Goal: Transaction & Acquisition: Purchase product/service

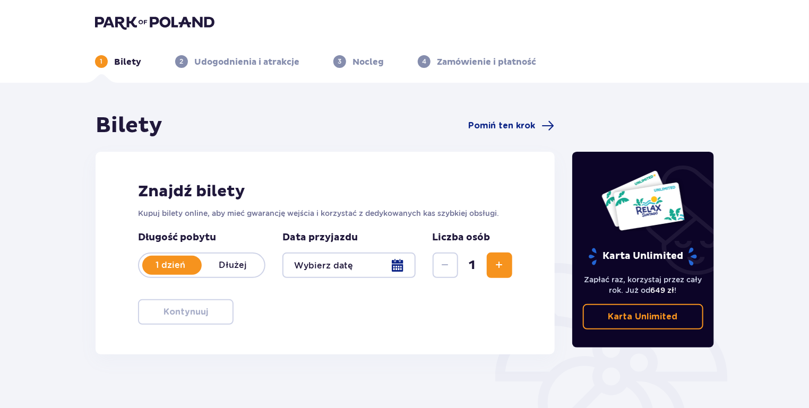
click at [383, 255] on div at bounding box center [348, 265] width 133 height 25
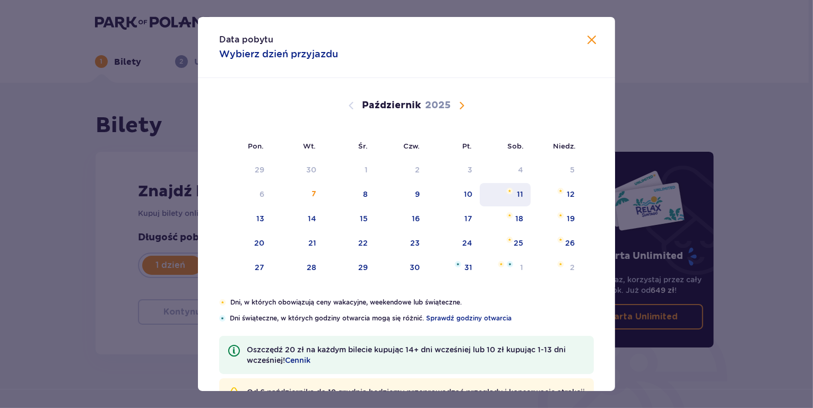
click at [520, 194] on div "11" at bounding box center [520, 194] width 6 height 11
type input "[DATE]"
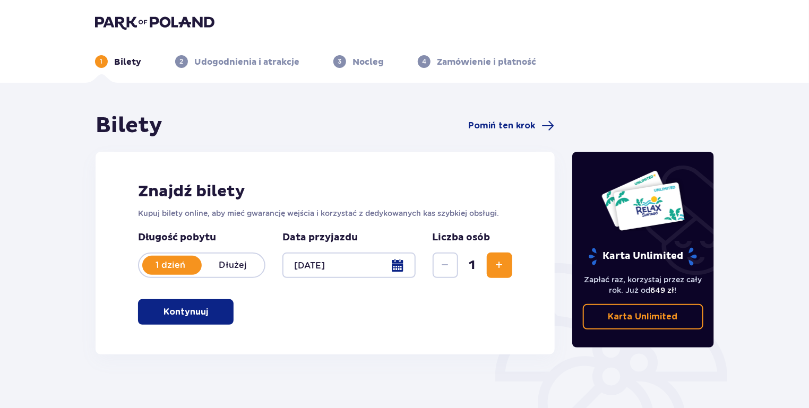
click at [494, 266] on span "Zwiększ" at bounding box center [499, 265] width 13 height 13
click at [204, 311] on span "button" at bounding box center [210, 312] width 13 height 13
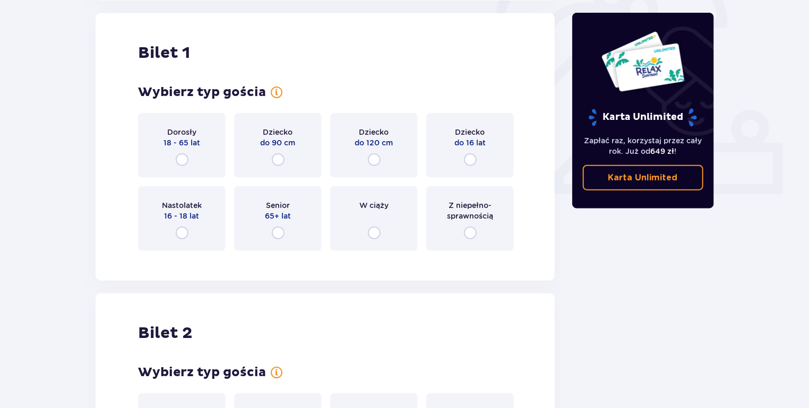
scroll to position [355, 0]
click at [175, 143] on span "18 - 65 lat" at bounding box center [181, 142] width 37 height 11
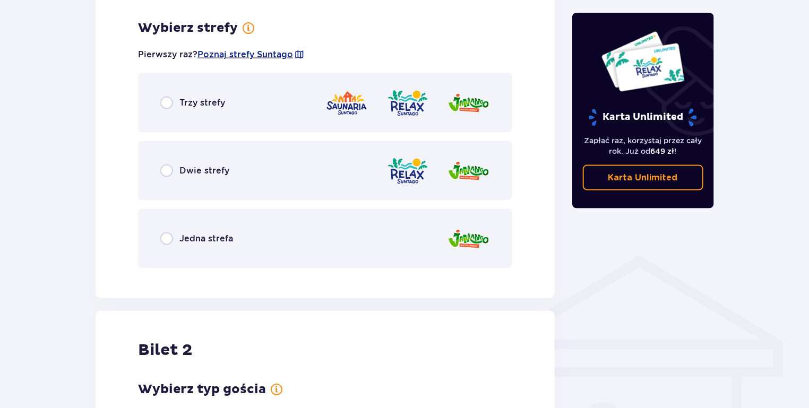
scroll to position [614, 0]
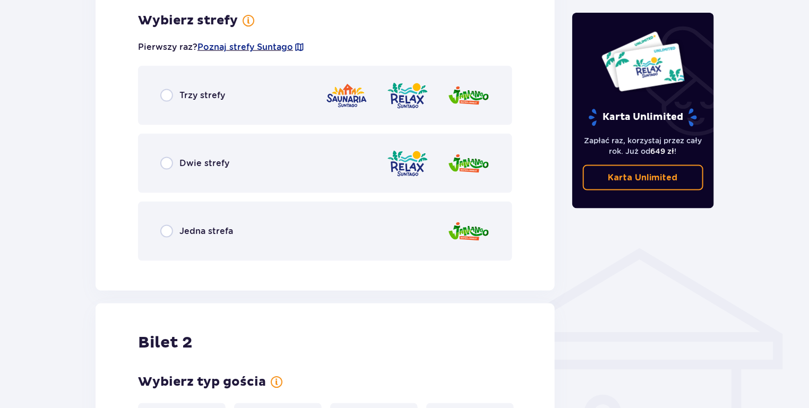
click at [296, 94] on div "Trzy strefy" at bounding box center [325, 95] width 374 height 59
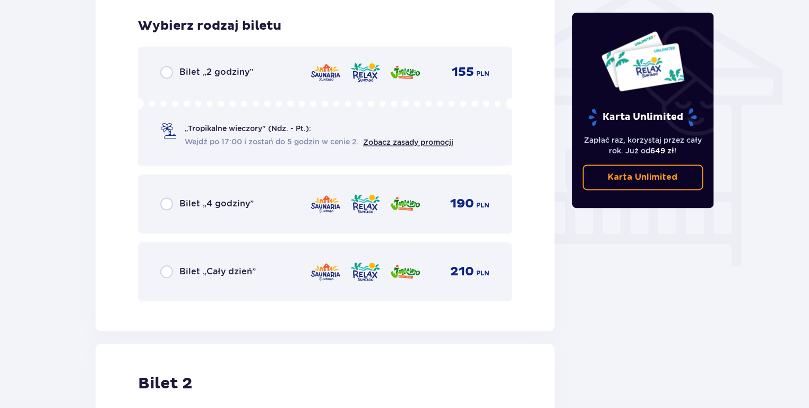
scroll to position [883, 0]
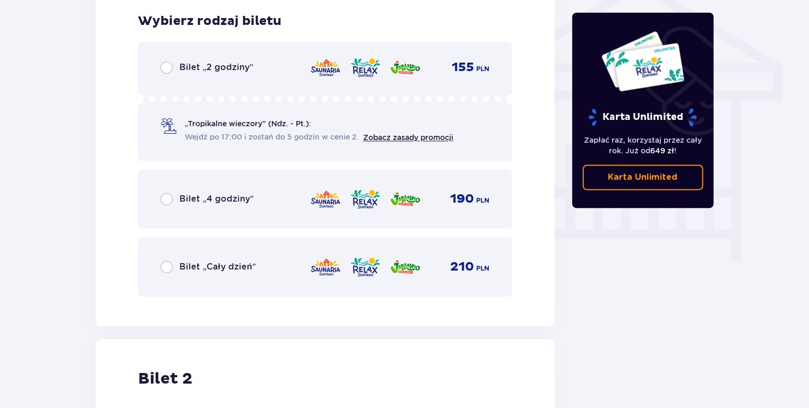
click at [457, 202] on span "190" at bounding box center [463, 200] width 24 height 16
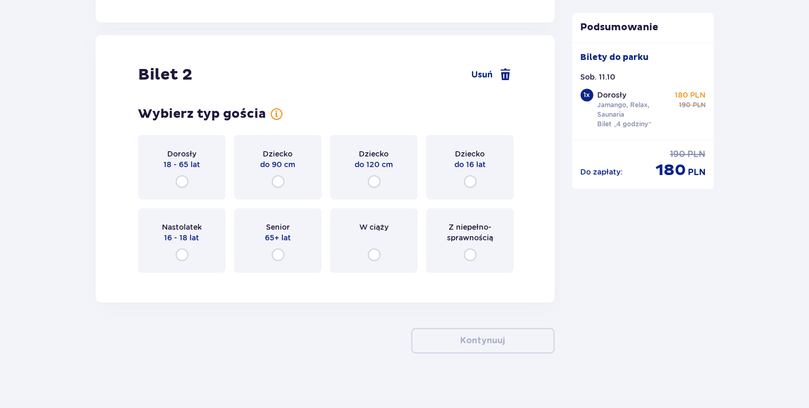
scroll to position [1195, 0]
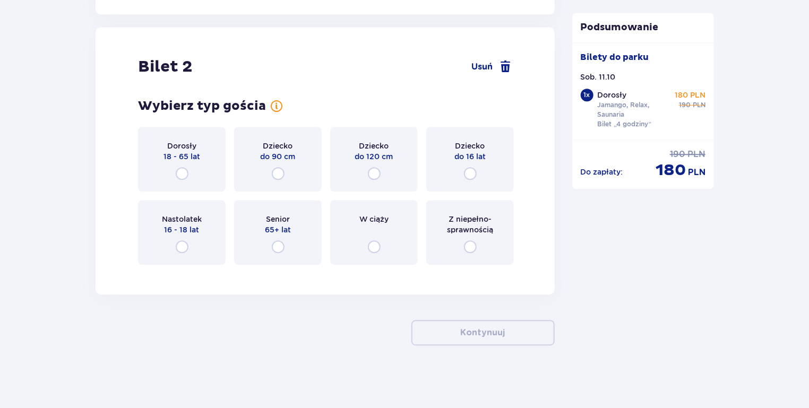
click at [191, 170] on div "Dorosły 18 - 65 lat" at bounding box center [182, 159] width 88 height 65
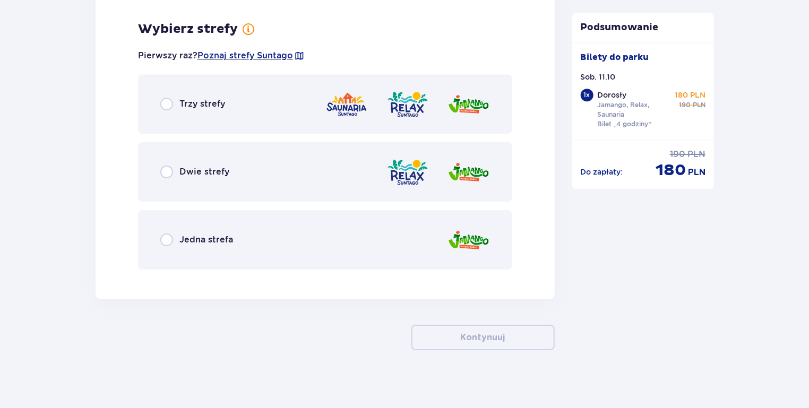
scroll to position [1465, 0]
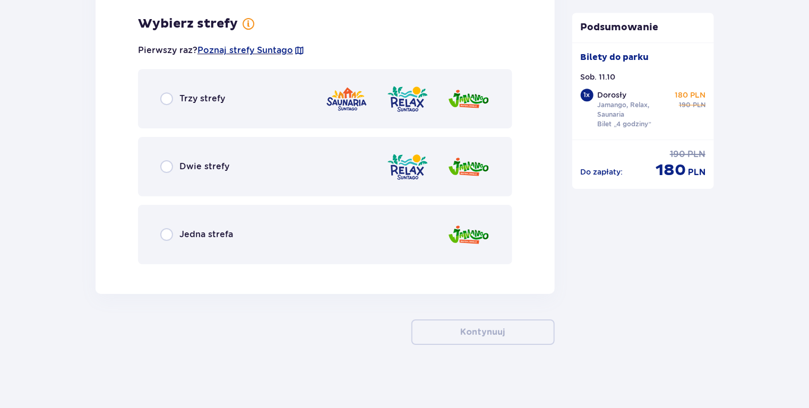
click at [321, 104] on div "Trzy strefy" at bounding box center [325, 98] width 374 height 59
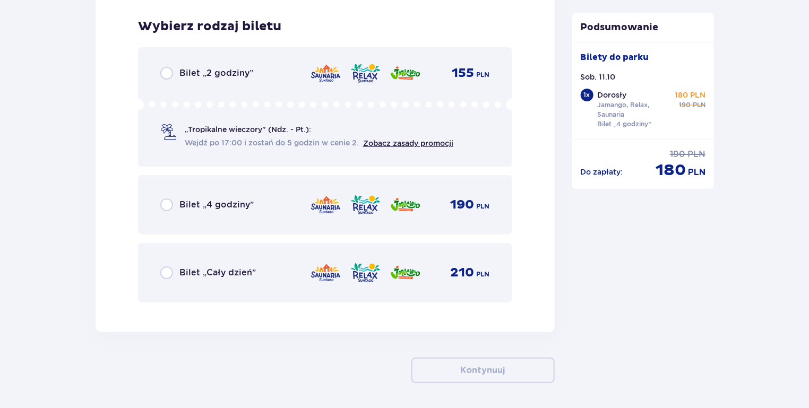
scroll to position [1738, 0]
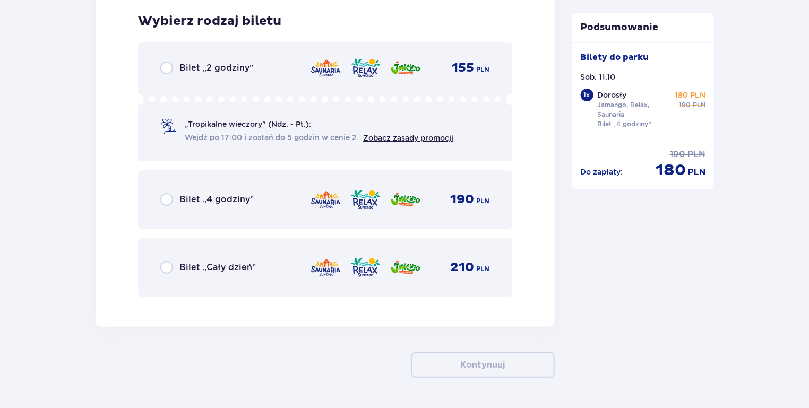
click at [229, 268] on span "Bilet „Cały dzień”" at bounding box center [217, 268] width 76 height 12
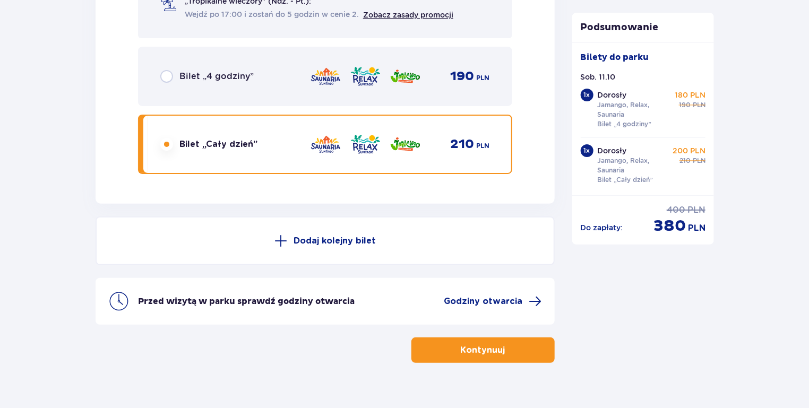
scroll to position [1878, 0]
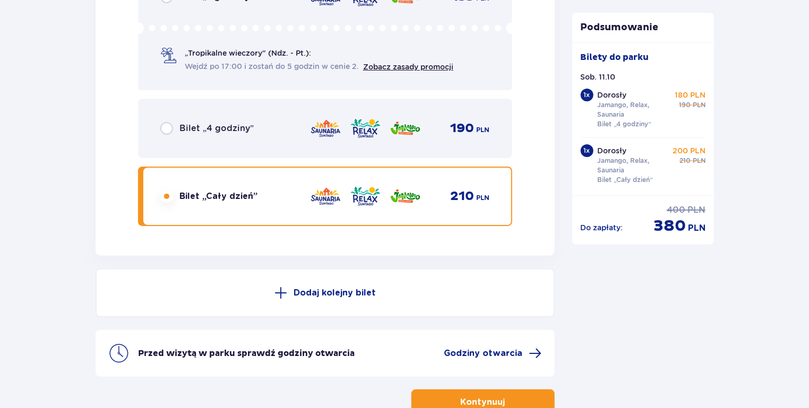
click at [274, 136] on div "Bilet „4 godziny” 190 PLN" at bounding box center [325, 128] width 330 height 22
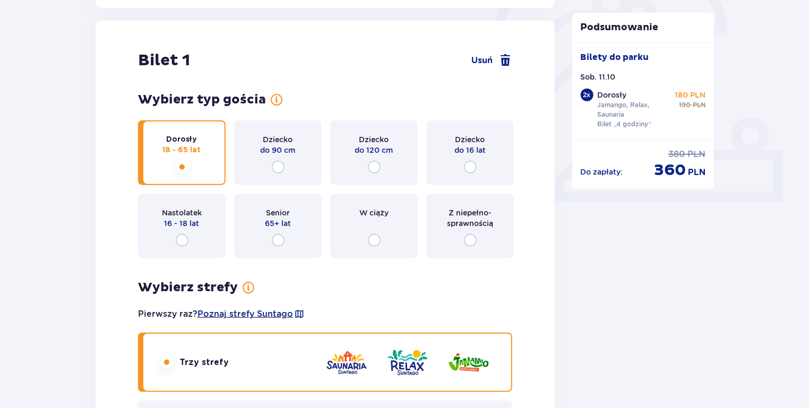
scroll to position [221, 0]
